Goal: Transaction & Acquisition: Purchase product/service

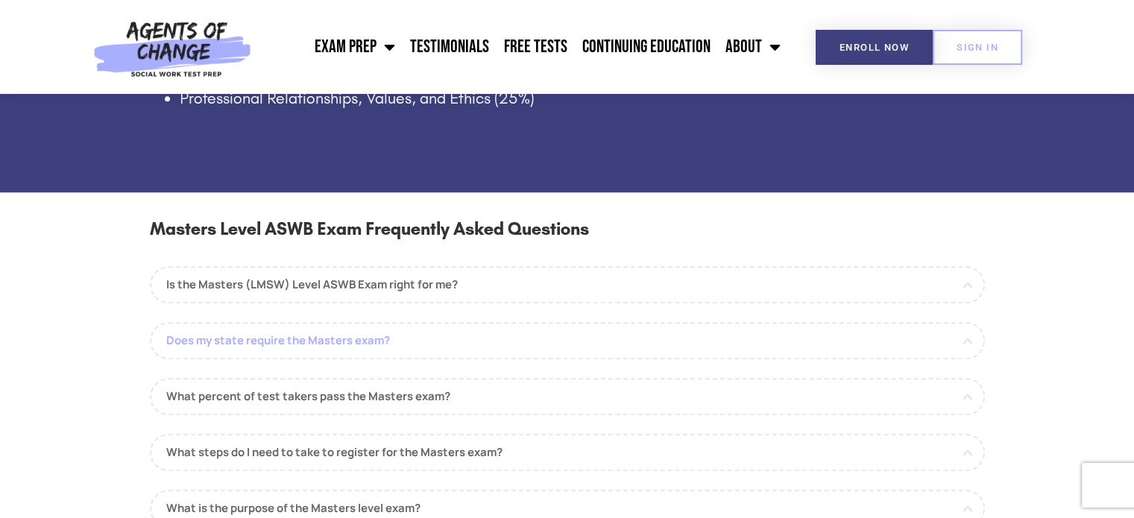
scroll to position [1342, 0]
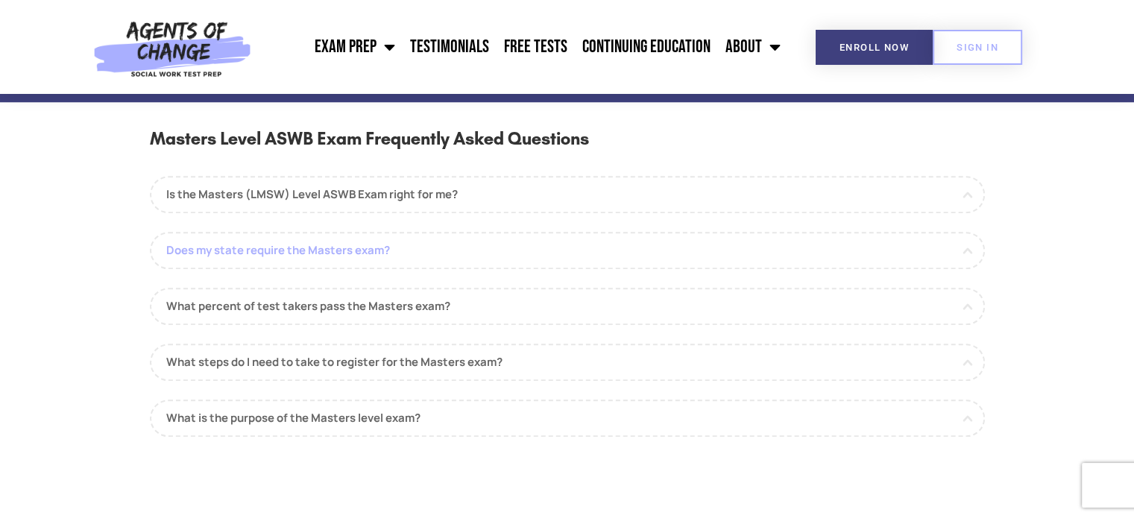
click at [960, 251] on link "Does my state require the Masters exam?" at bounding box center [567, 250] width 835 height 37
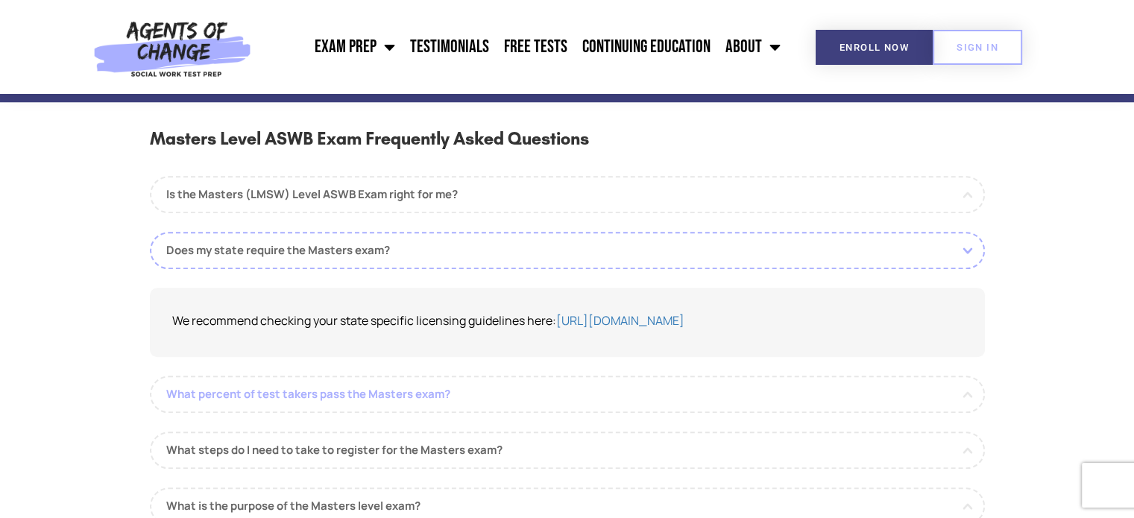
click at [478, 390] on link "What percent of test takers pass the Masters exam?" at bounding box center [567, 394] width 835 height 37
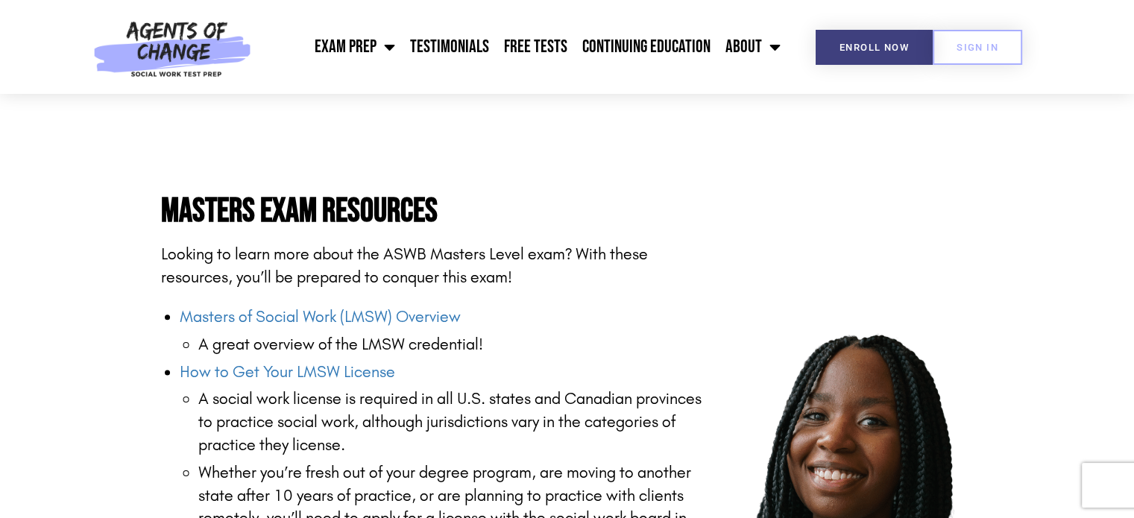
scroll to position [1789, 0]
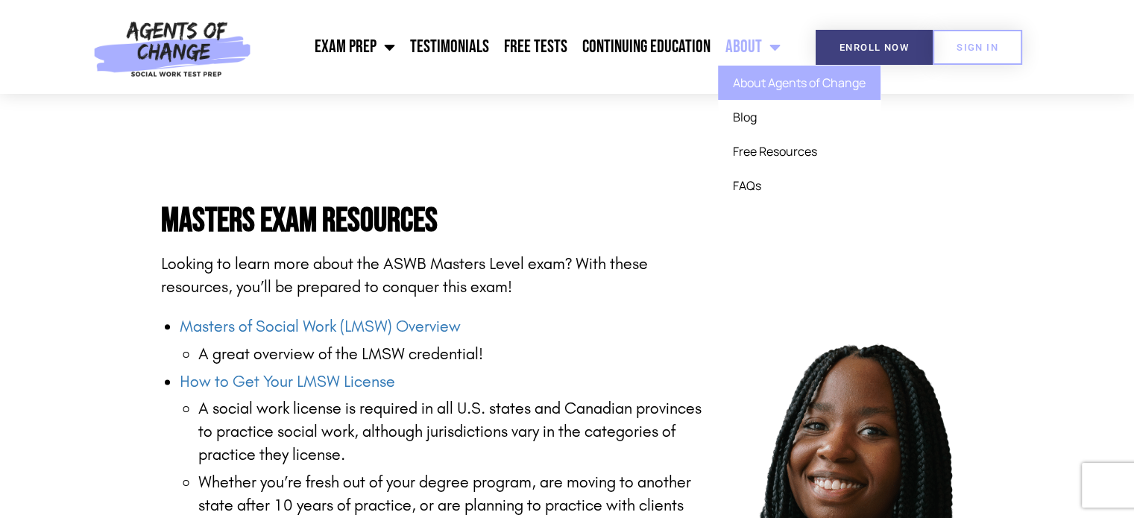
click at [772, 89] on link "About Agents of Change" at bounding box center [799, 83] width 163 height 34
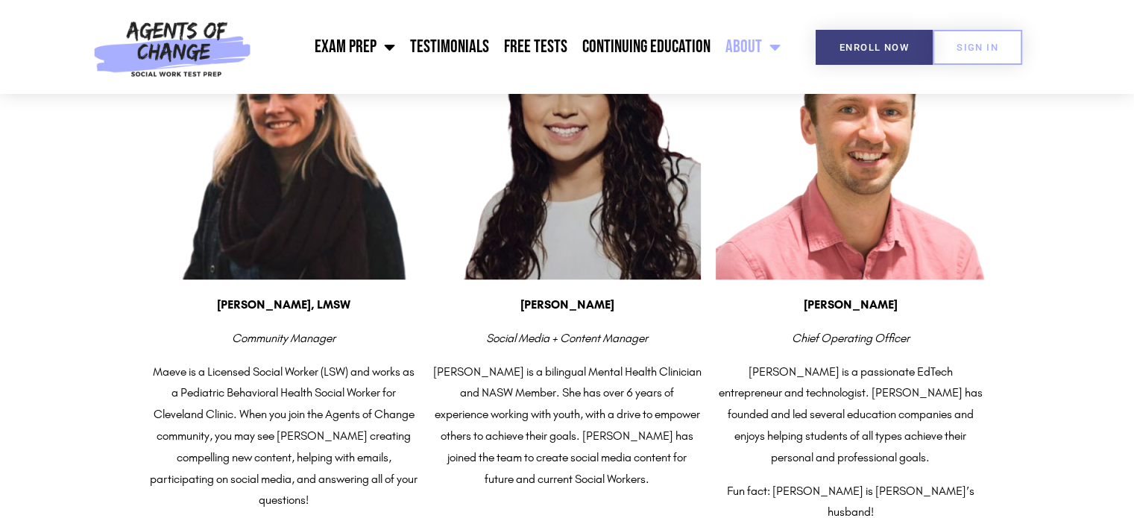
scroll to position [745, 0]
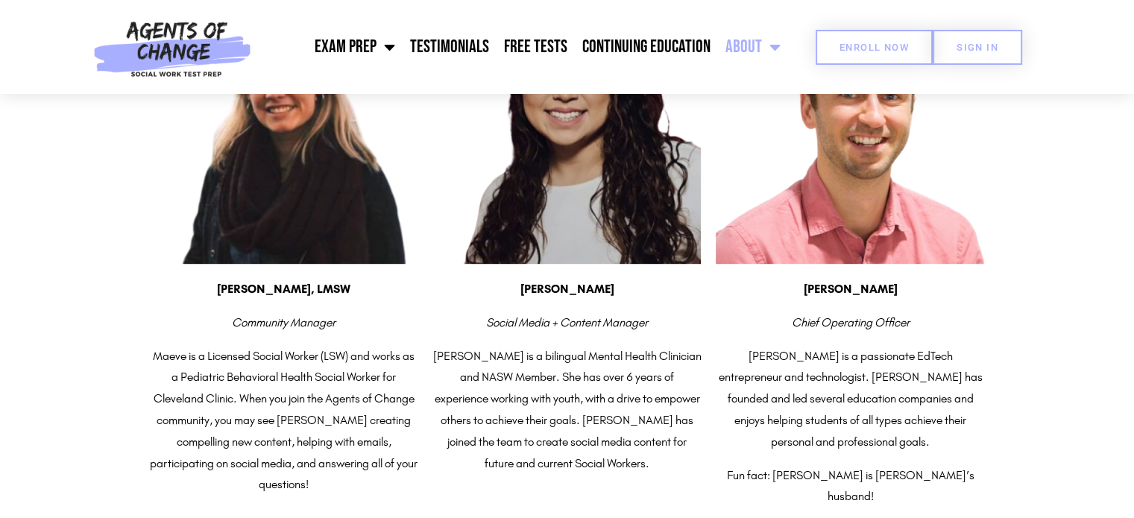
click at [862, 37] on link "Enroll Now" at bounding box center [874, 47] width 117 height 35
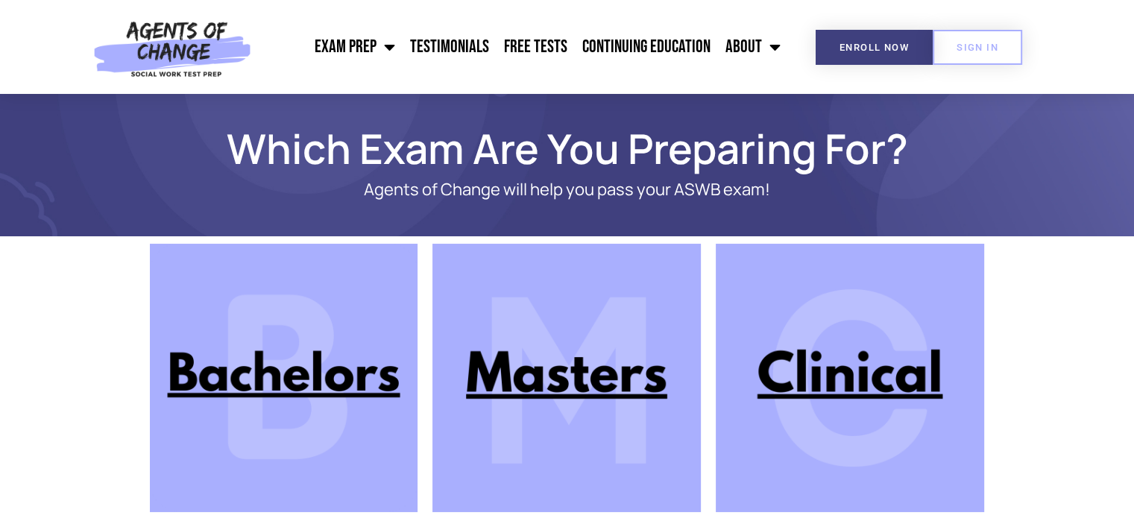
click at [523, 373] on img at bounding box center [566, 378] width 268 height 268
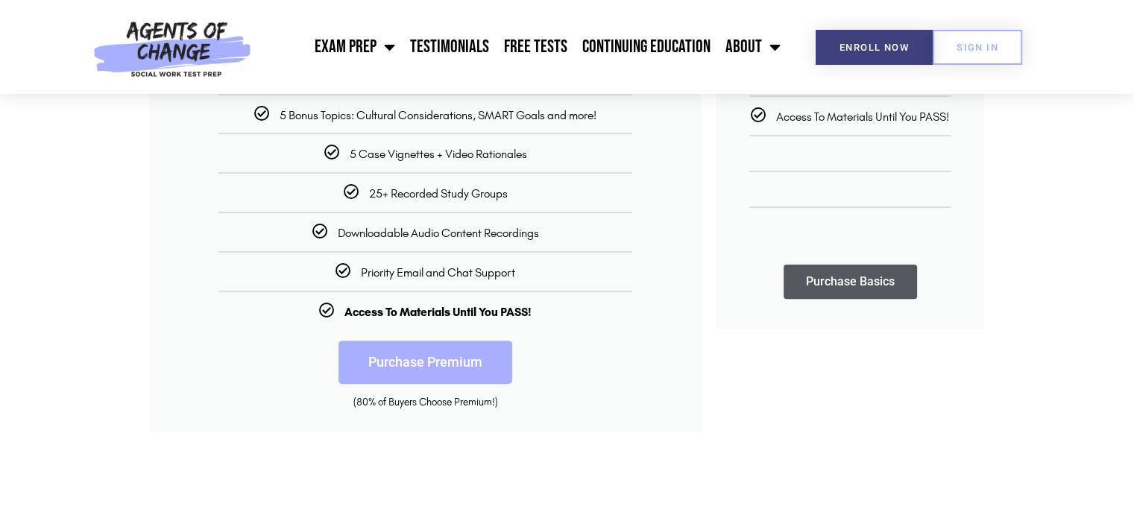
scroll to position [447, 0]
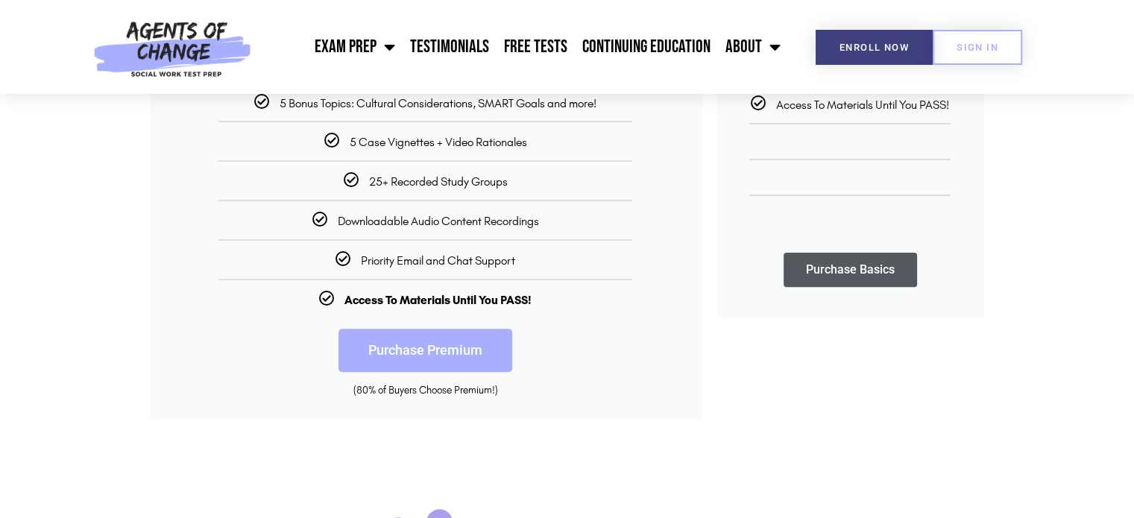
click at [388, 345] on link "Purchase Premium" at bounding box center [425, 350] width 174 height 43
click at [426, 342] on link "Purchase Premium" at bounding box center [425, 350] width 174 height 43
click at [459, 347] on link "Purchase Premium" at bounding box center [425, 350] width 174 height 43
